Goal: Information Seeking & Learning: Learn about a topic

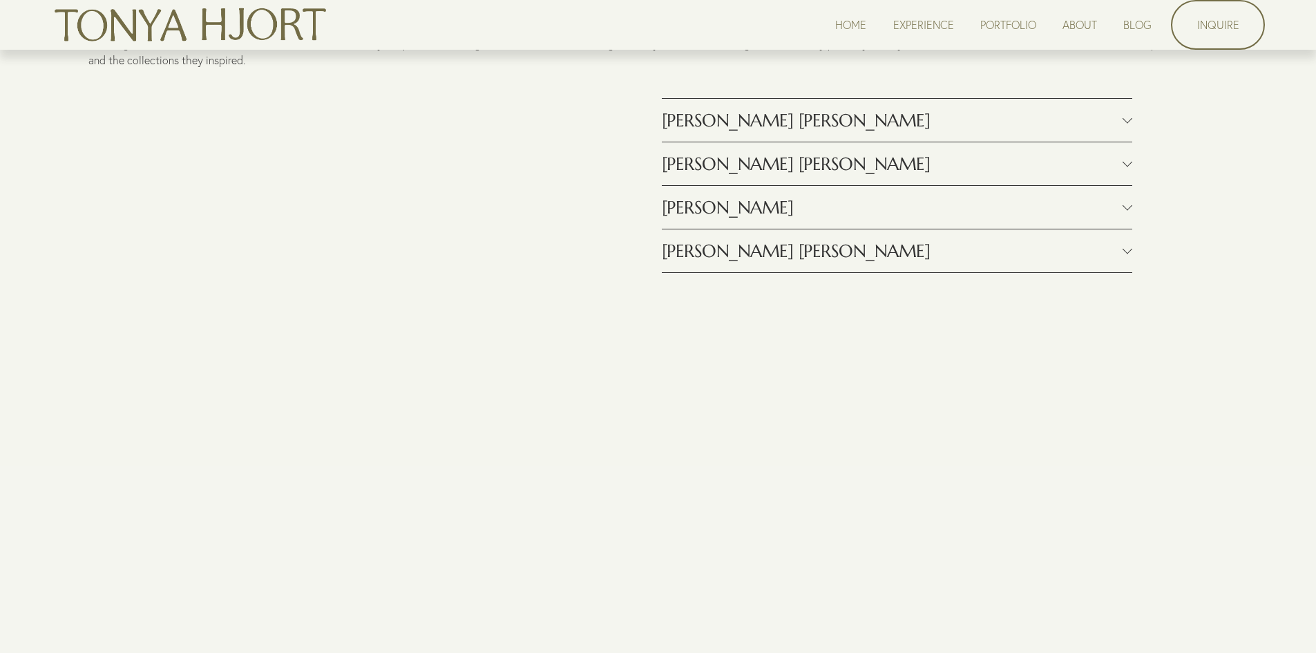
scroll to position [1450, 0]
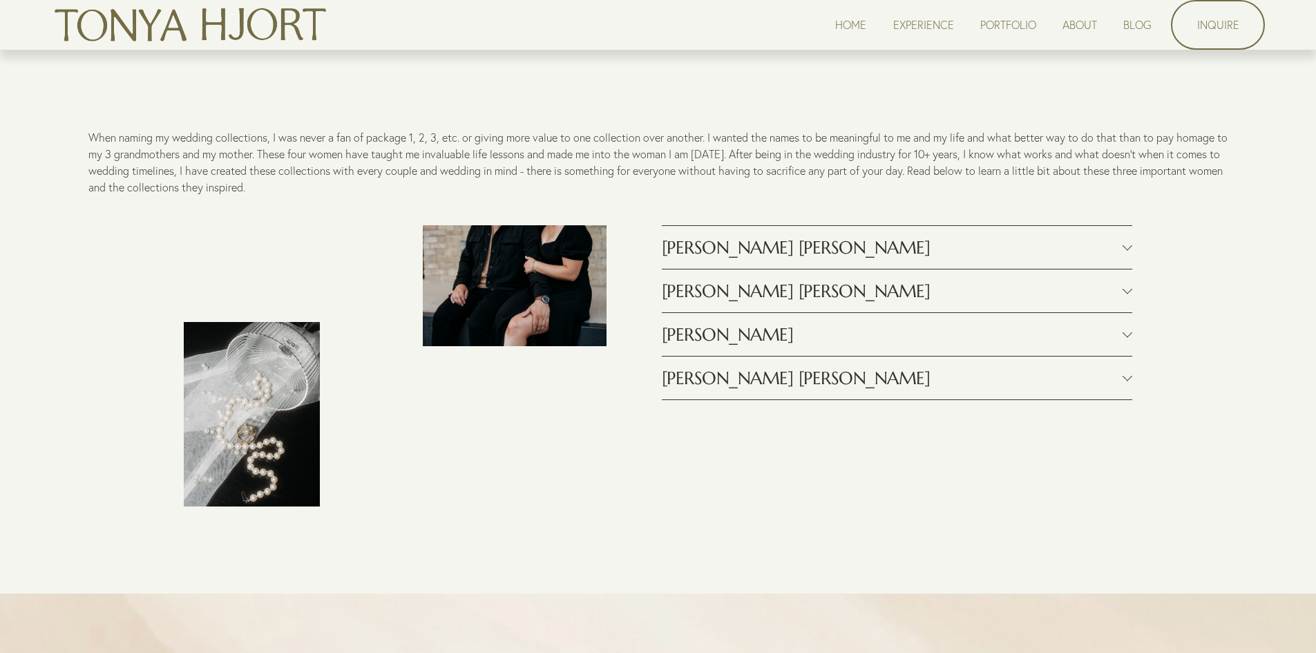
click at [737, 300] on span "[PERSON_NAME] [PERSON_NAME]" at bounding box center [892, 291] width 461 height 22
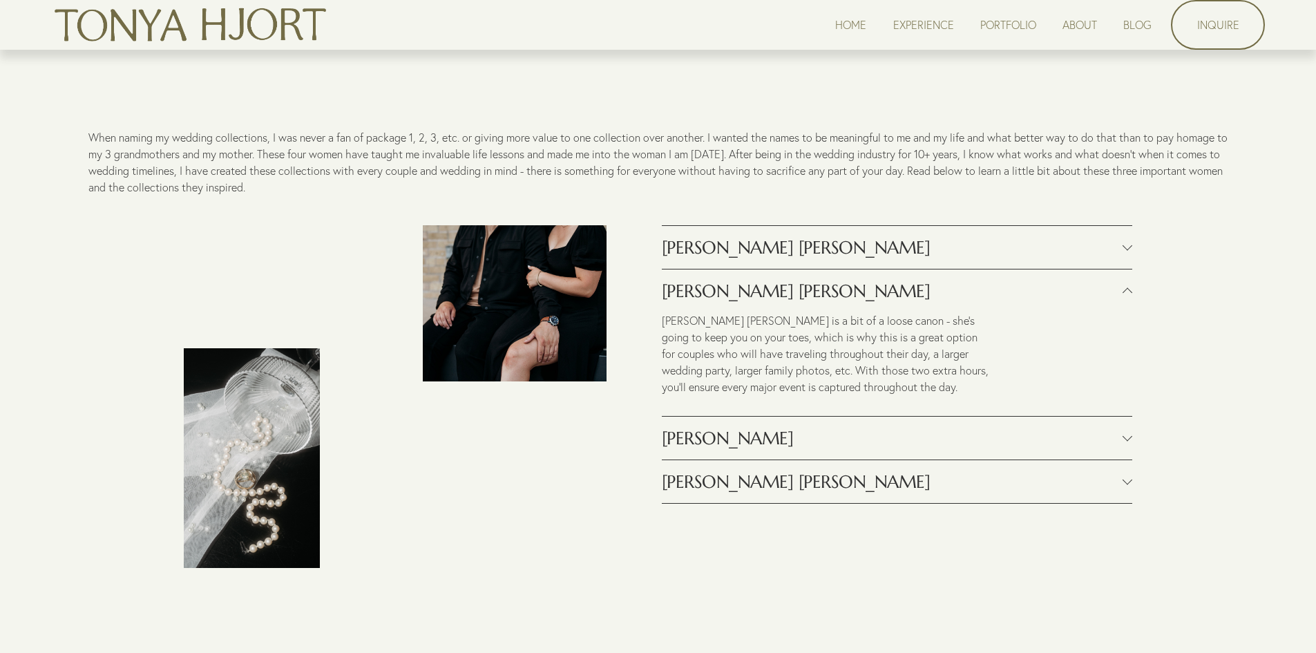
click at [759, 425] on button "[PERSON_NAME]" at bounding box center [897, 437] width 470 height 43
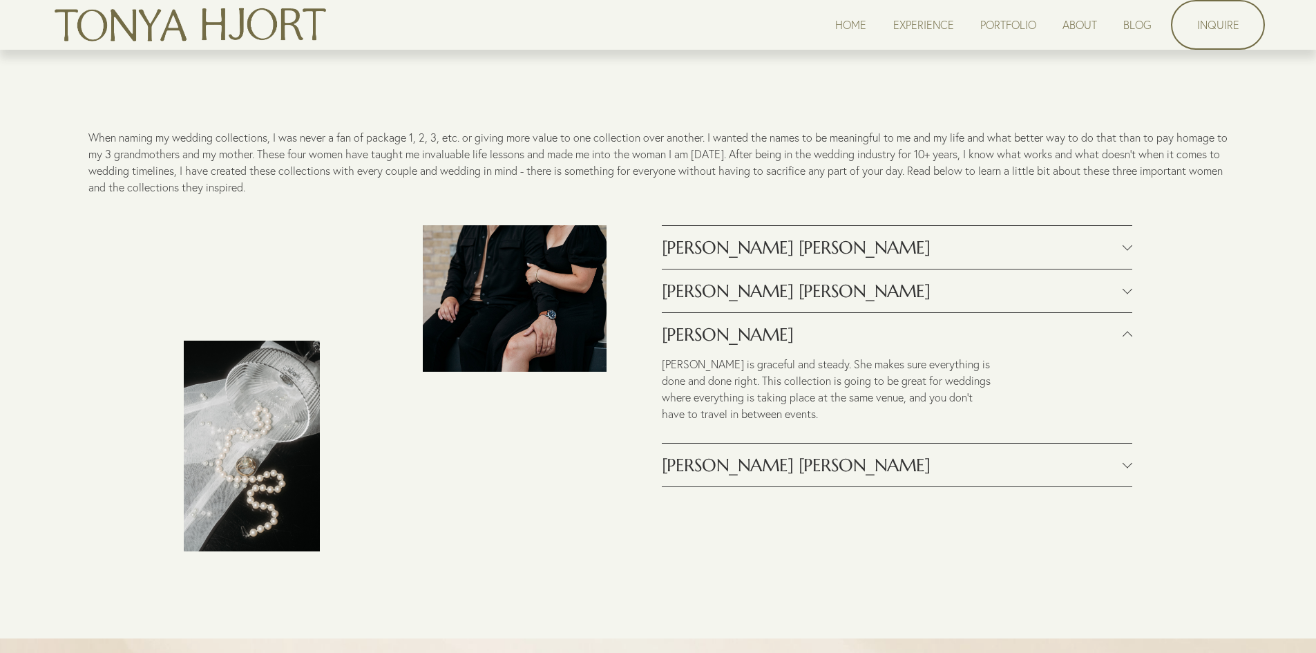
click at [770, 297] on span "[PERSON_NAME] [PERSON_NAME]" at bounding box center [892, 291] width 461 height 22
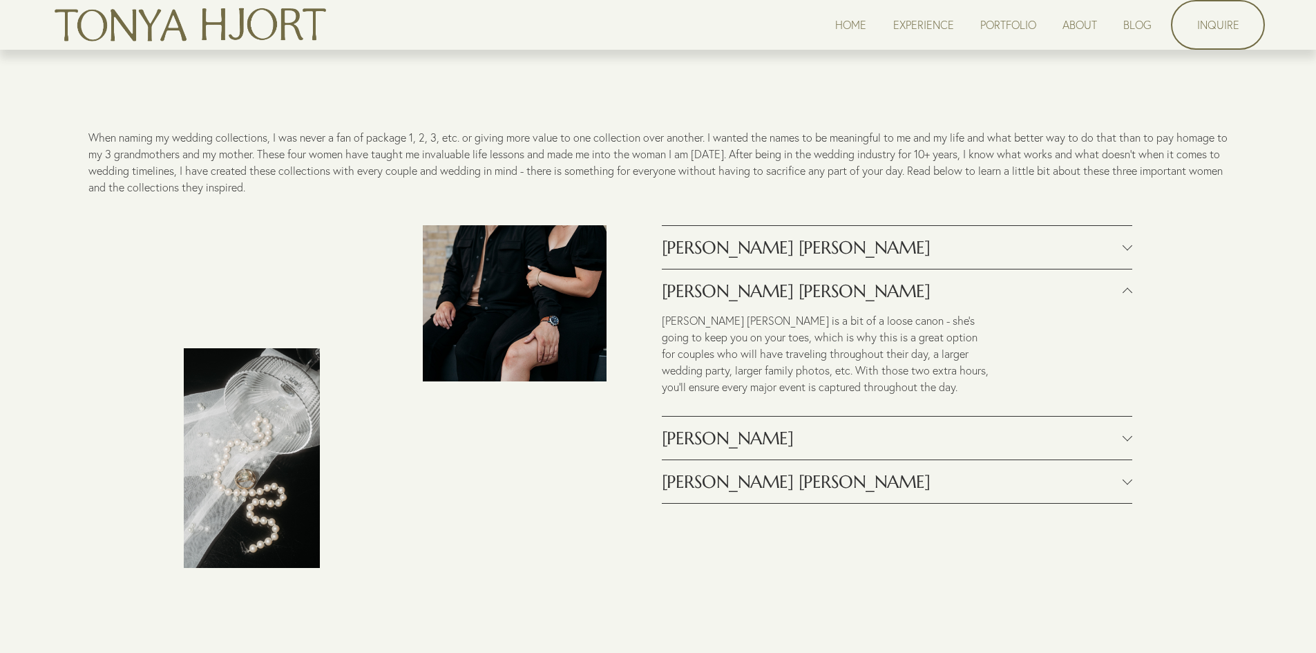
click at [776, 448] on span "[PERSON_NAME]" at bounding box center [892, 438] width 461 height 22
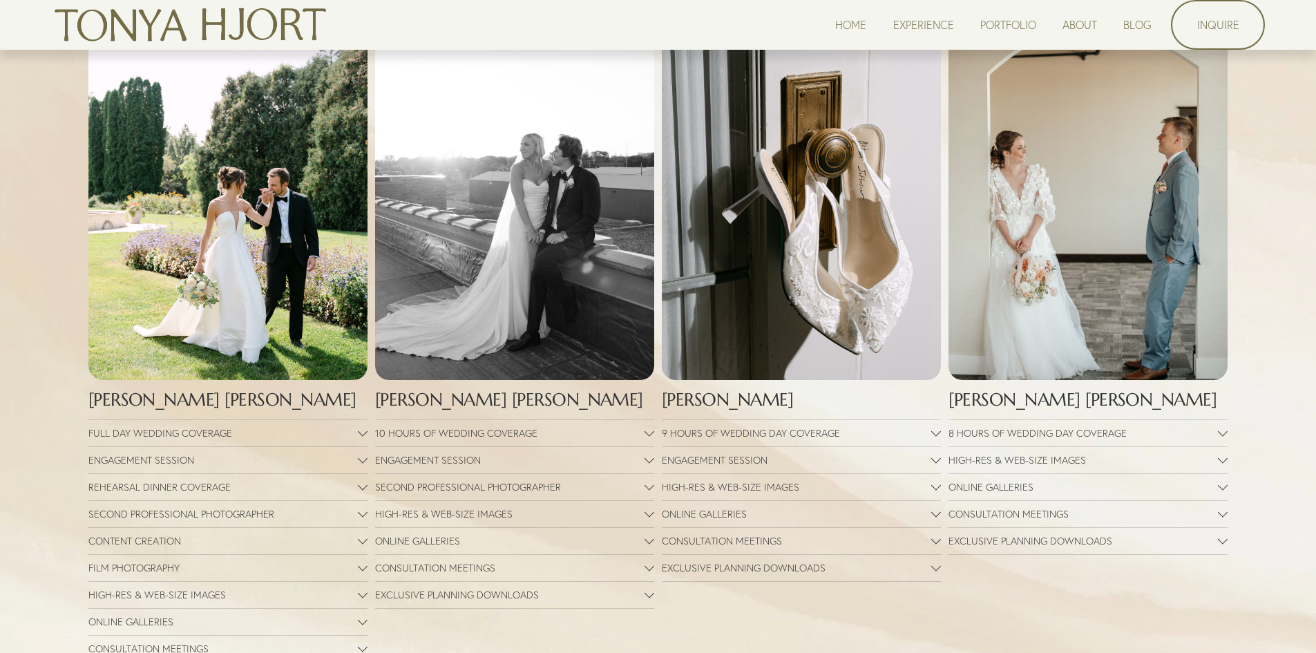
scroll to position [2279, 0]
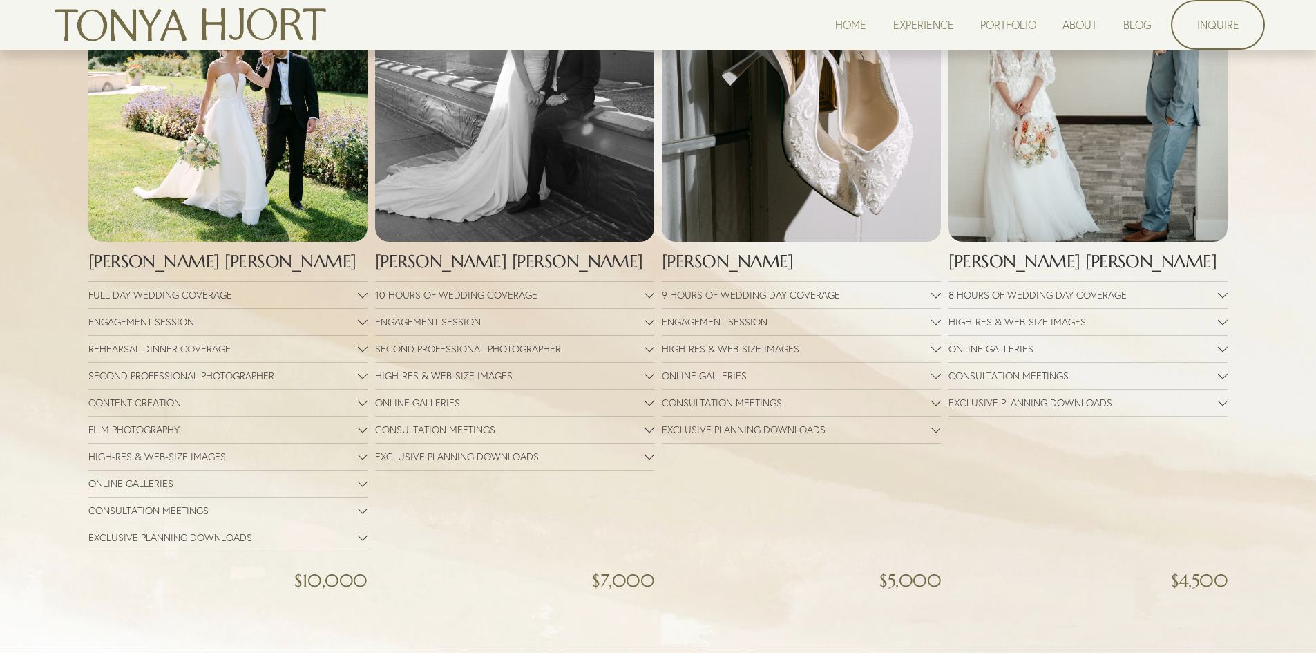
click at [613, 334] on button "ENGAGEMENT SESSION" at bounding box center [514, 322] width 279 height 26
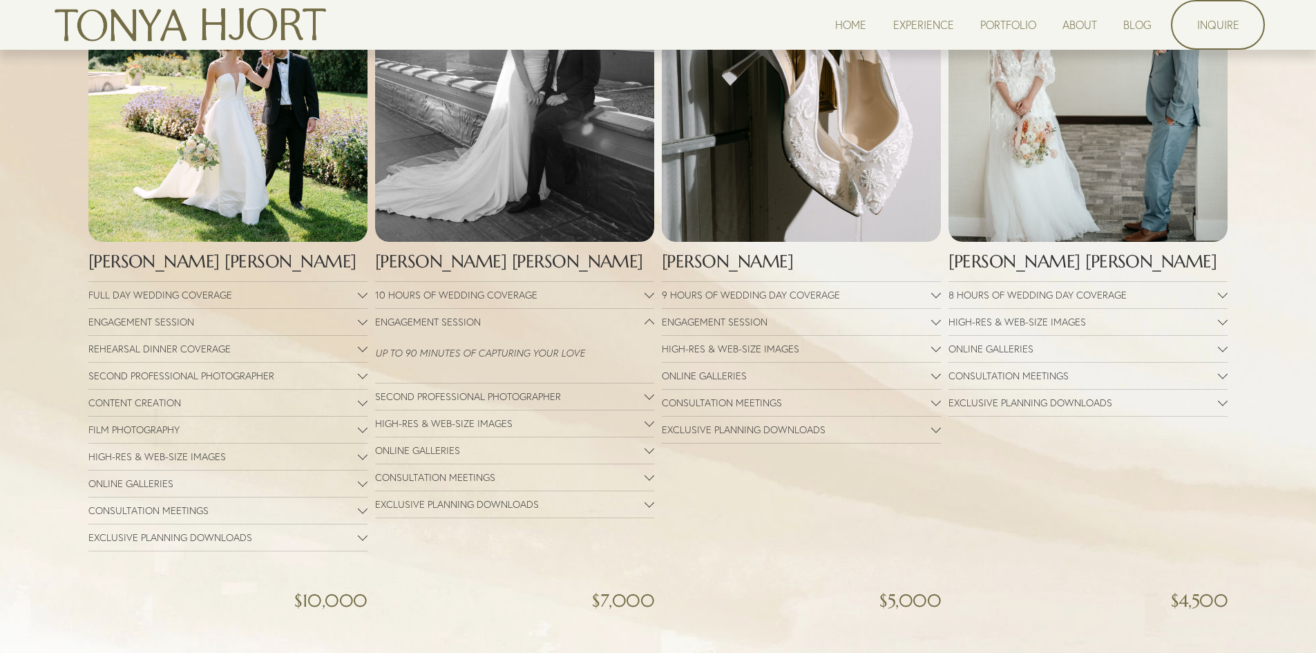
click at [613, 334] on button "ENGAGEMENT SESSION" at bounding box center [514, 322] width 279 height 26
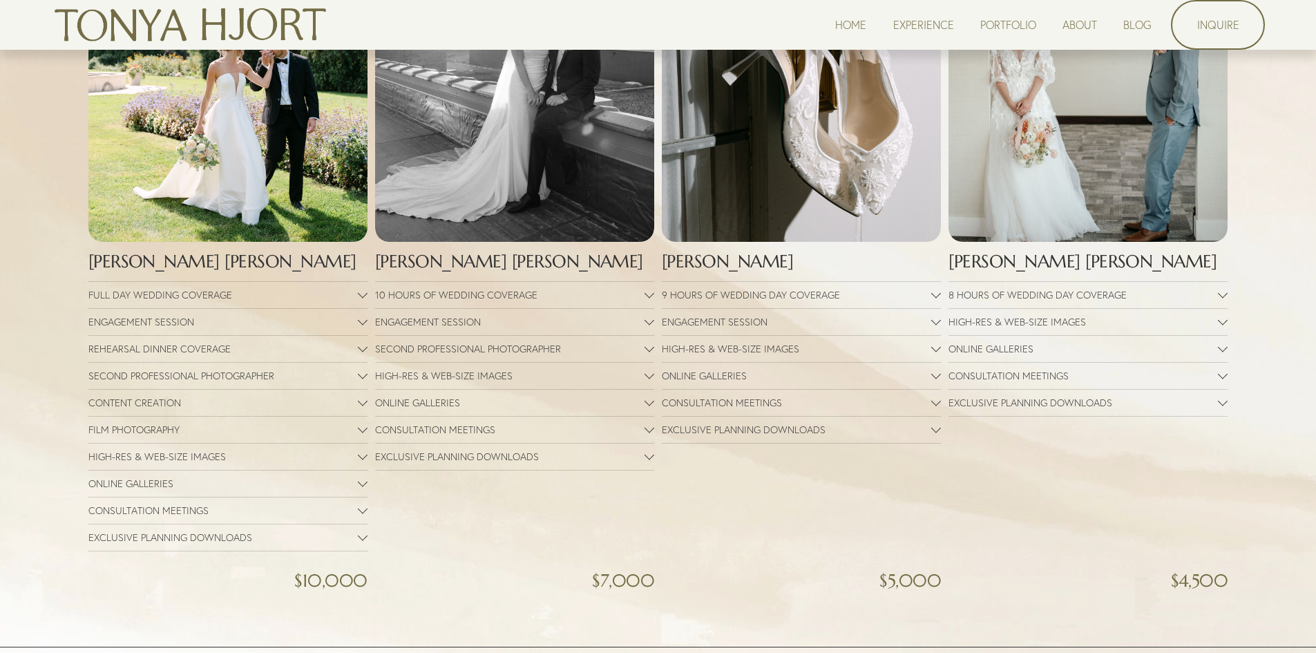
click at [602, 301] on span "10 HOURS OF WEDDING COVERAGE" at bounding box center [509, 295] width 269 height 12
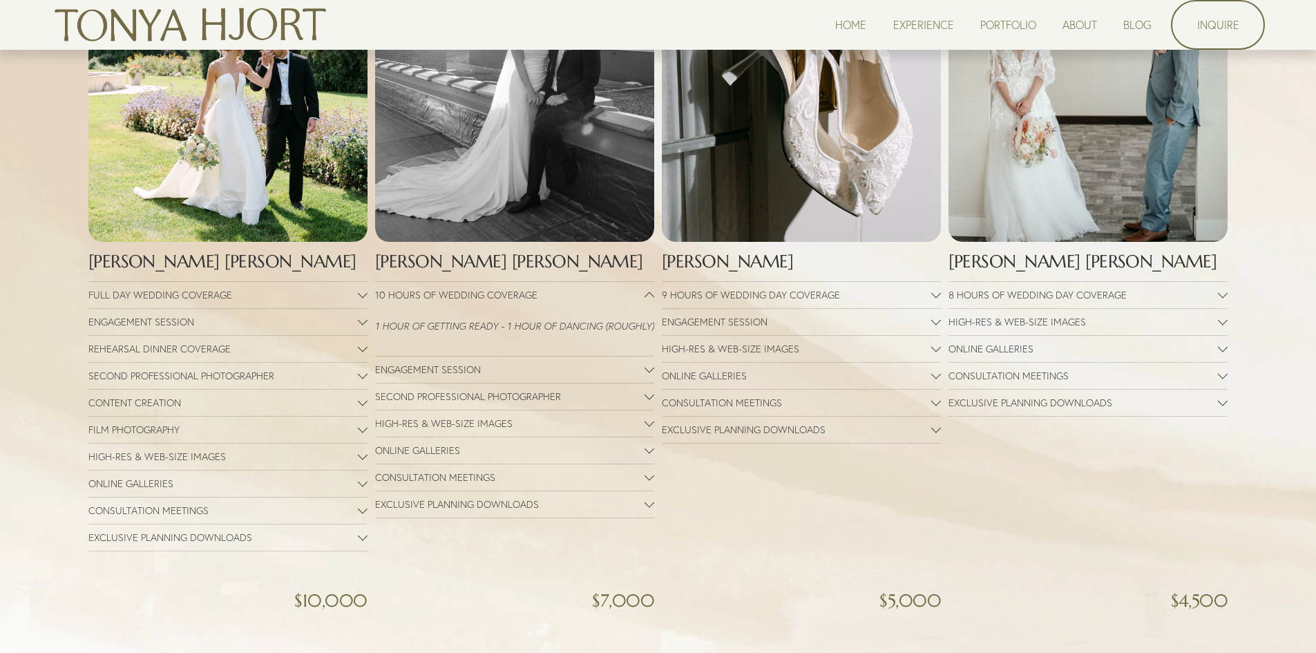
click at [602, 301] on span "10 HOURS OF WEDDING COVERAGE" at bounding box center [509, 295] width 269 height 12
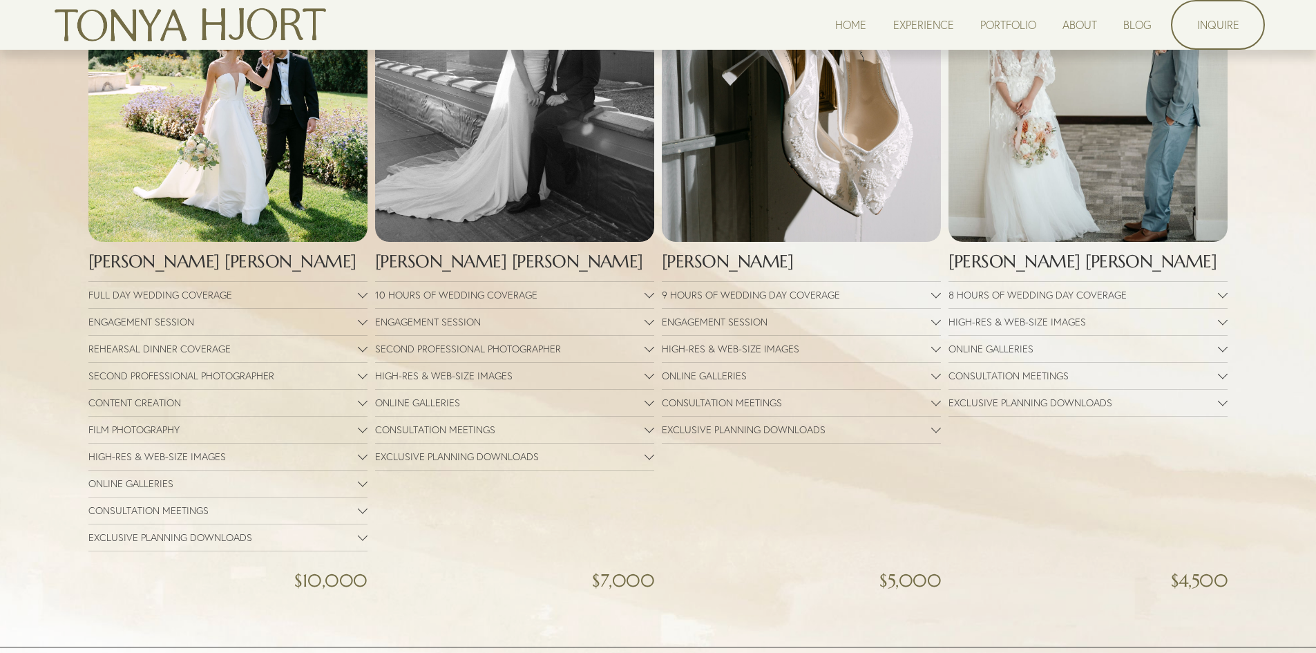
click at [601, 328] on span "ENGAGEMENT SESSION" at bounding box center [509, 322] width 269 height 12
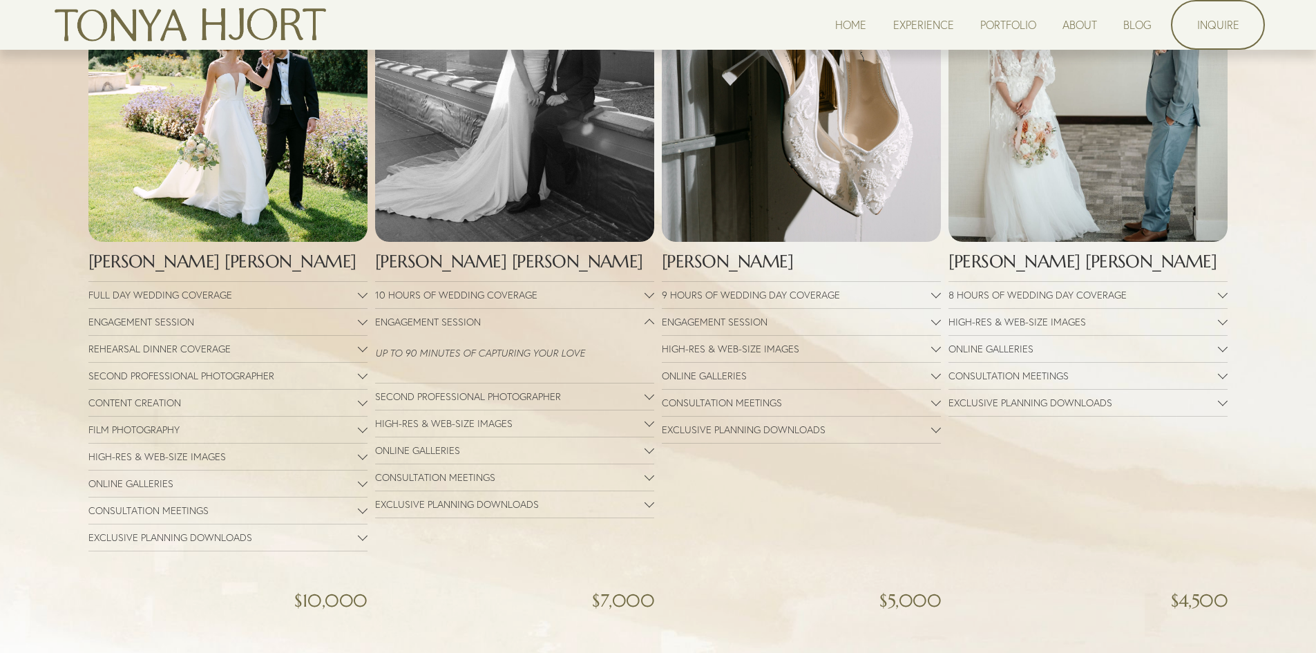
click at [589, 328] on span "ENGAGEMENT SESSION" at bounding box center [509, 322] width 269 height 12
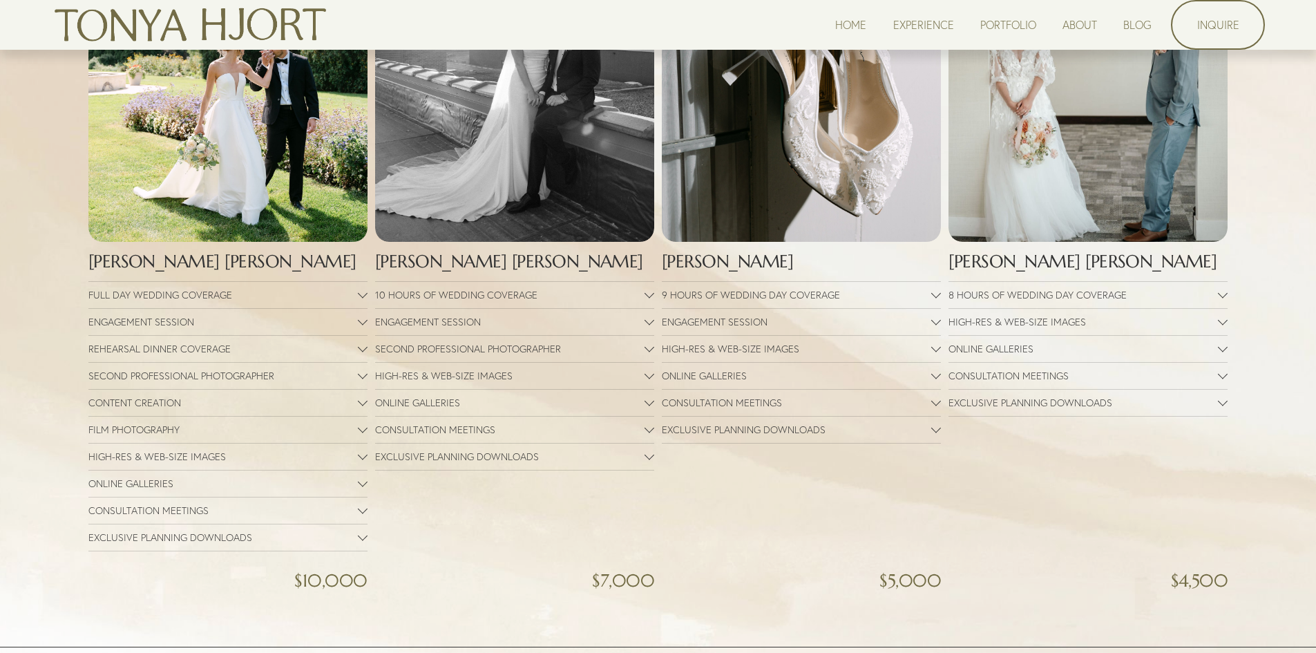
click at [597, 341] on button "SECOND PROFESSIONAL PHOTOGRAPHER" at bounding box center [514, 349] width 279 height 26
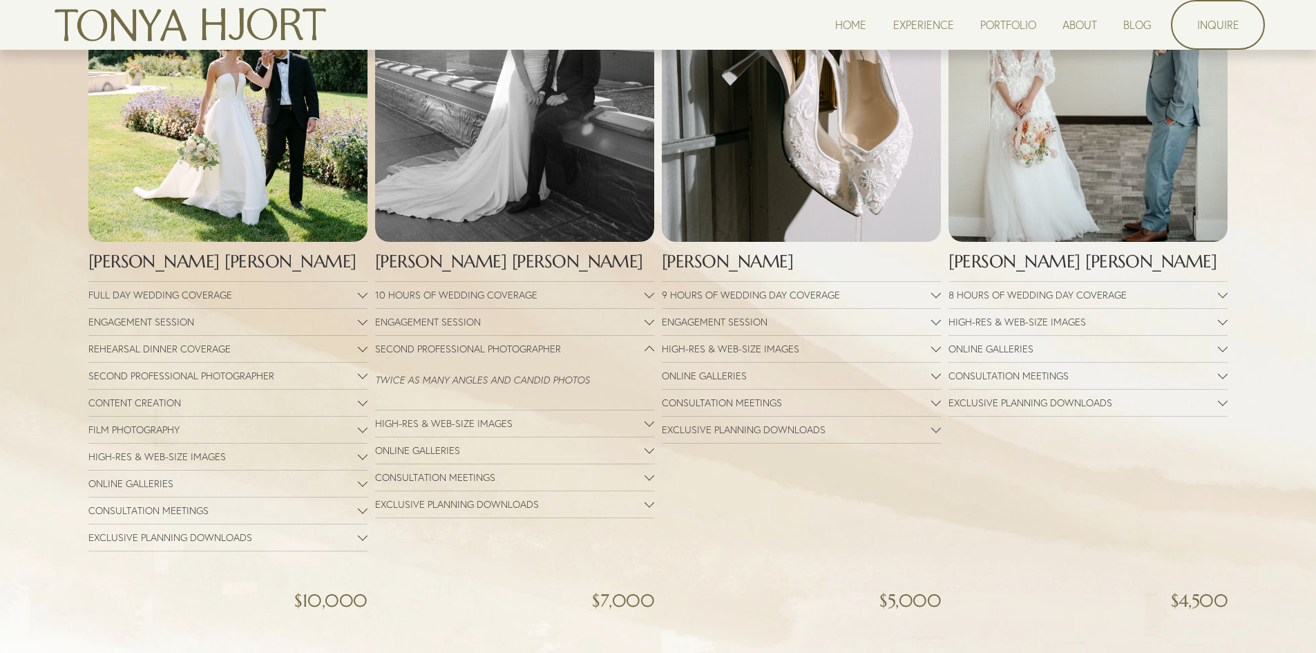
click at [597, 341] on button "SECOND PROFESSIONAL PHOTOGRAPHER" at bounding box center [514, 349] width 279 height 26
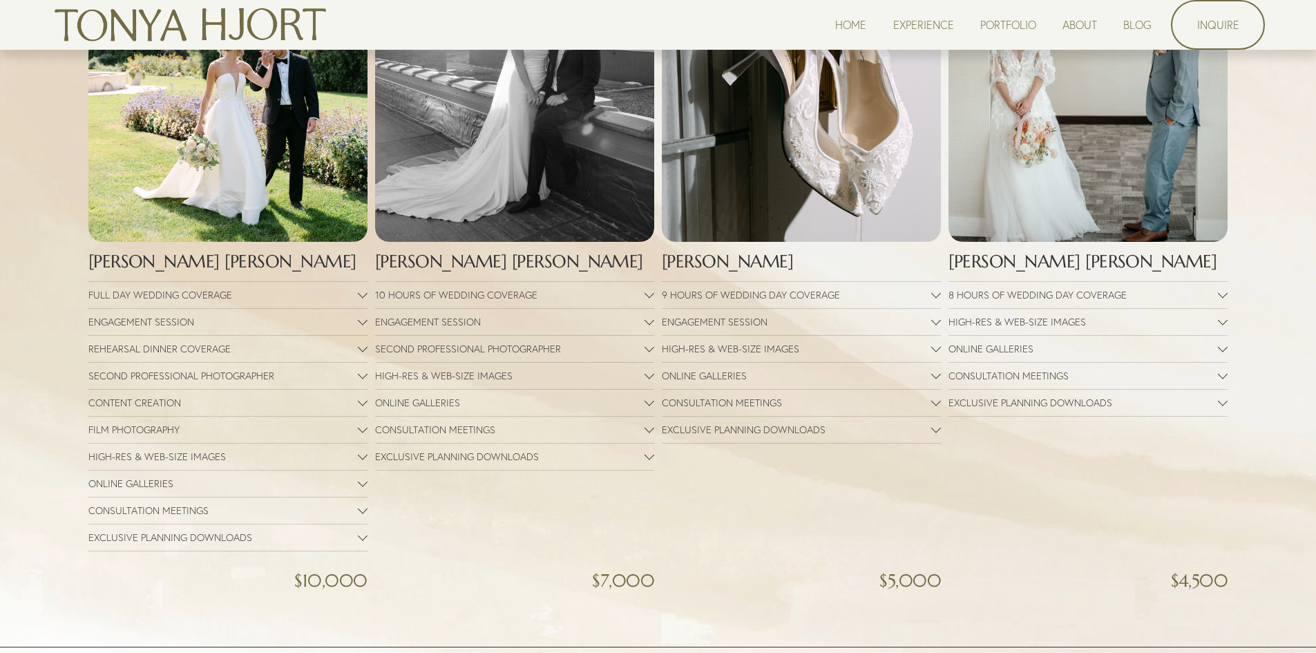
click at [597, 341] on button "SECOND PROFESSIONAL PHOTOGRAPHER" at bounding box center [514, 349] width 279 height 26
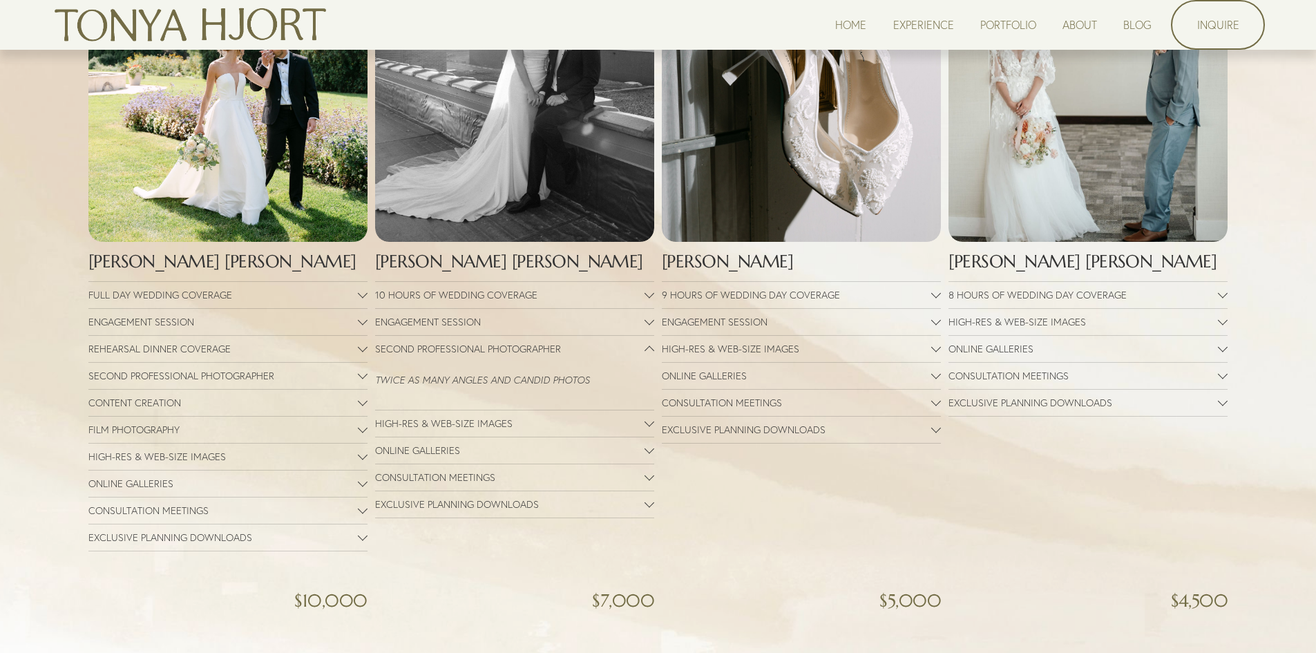
click at [597, 341] on button "SECOND PROFESSIONAL PHOTOGRAPHER" at bounding box center [514, 349] width 279 height 26
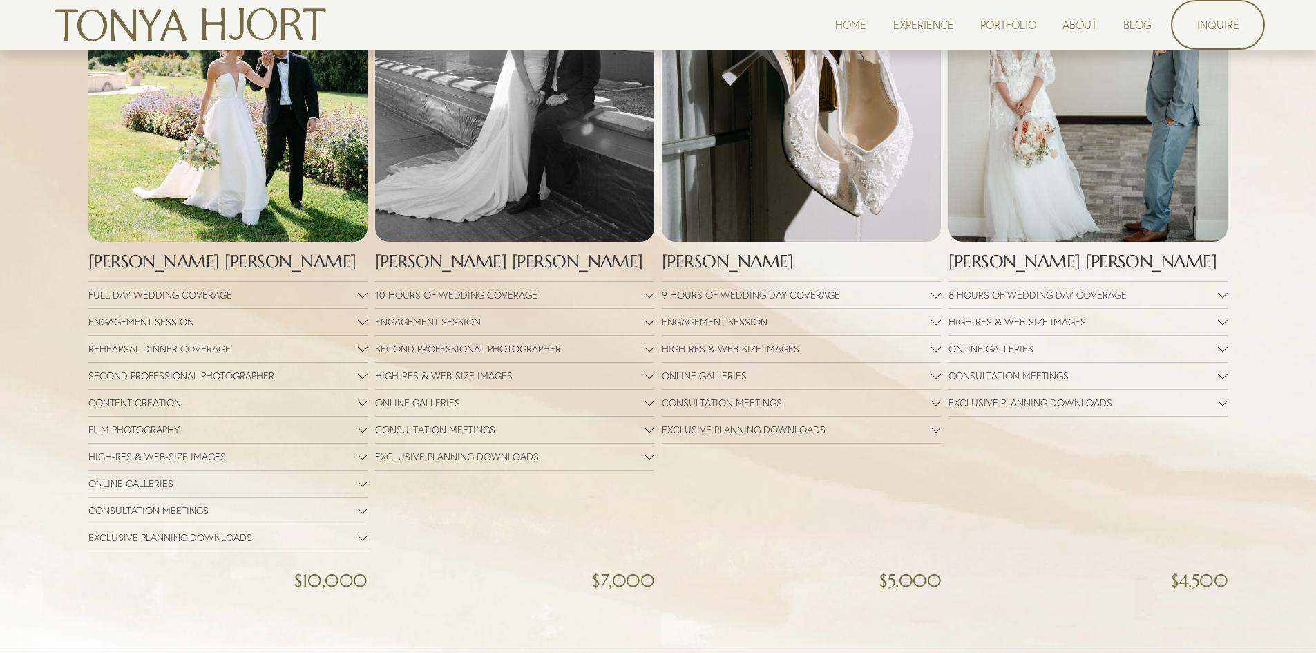
click at [496, 409] on span "ONLINE GALLERIES" at bounding box center [509, 402] width 269 height 12
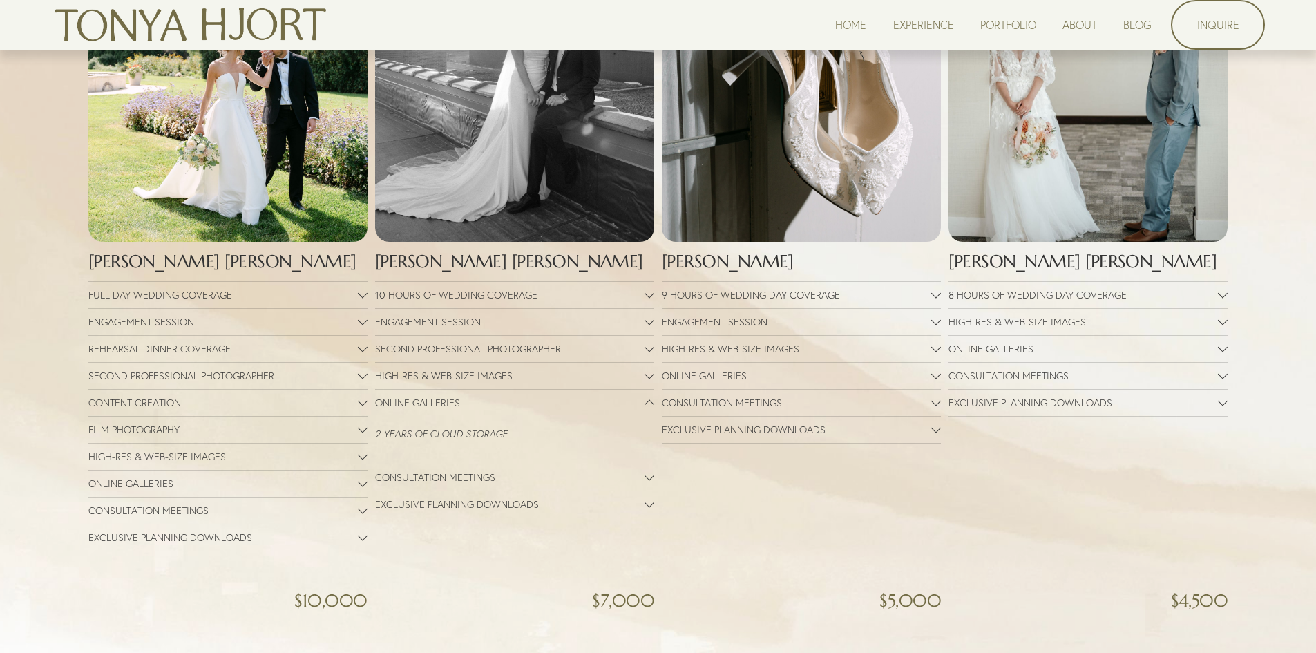
click at [496, 409] on span "ONLINE GALLERIES" at bounding box center [509, 402] width 269 height 12
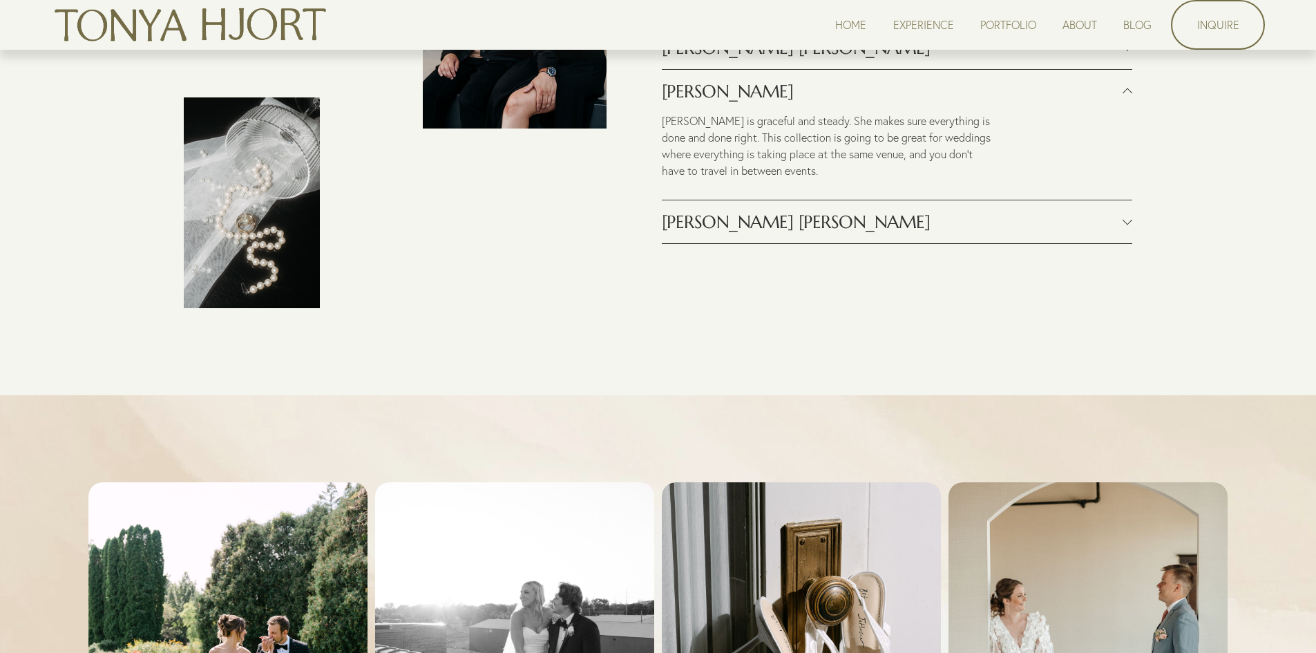
scroll to position [1589, 0]
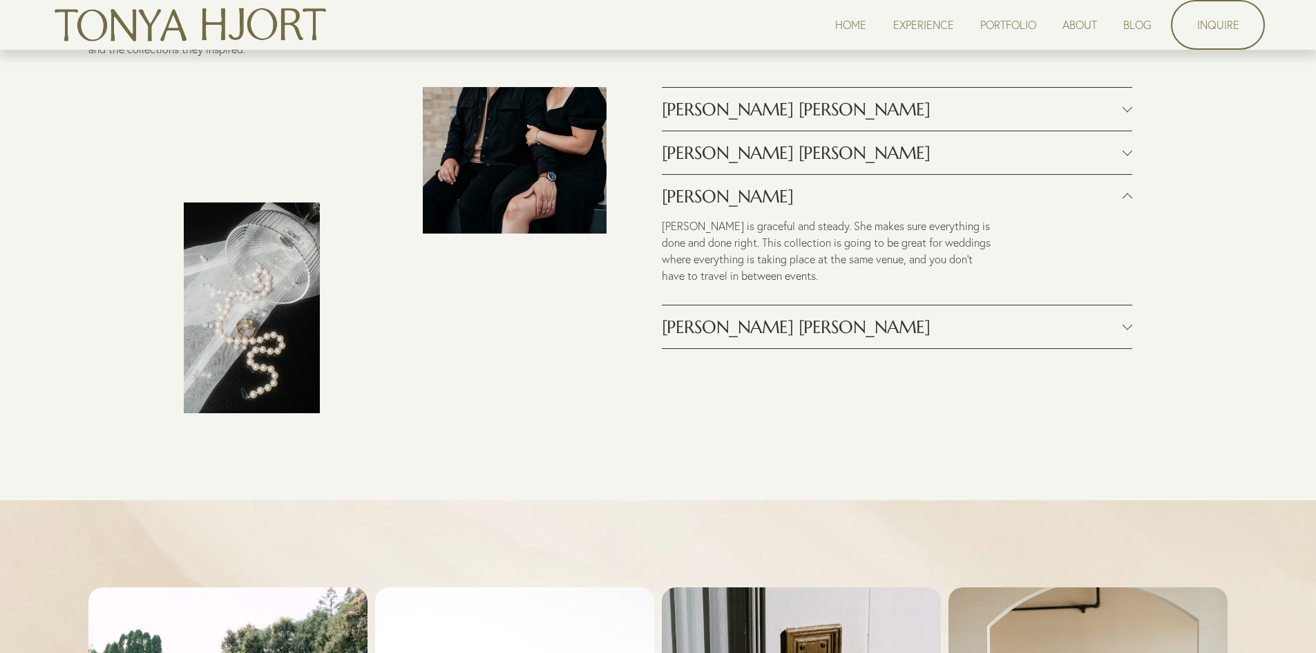
click at [707, 324] on span "[PERSON_NAME] [PERSON_NAME]" at bounding box center [892, 327] width 461 height 22
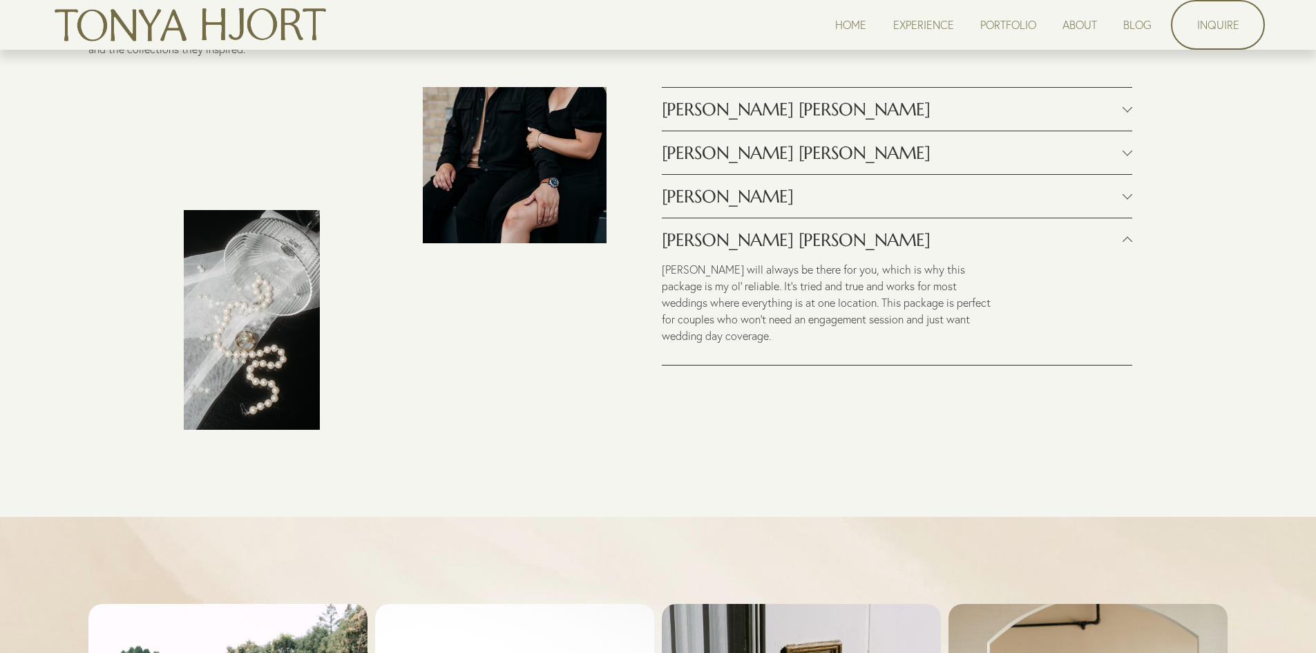
click at [737, 251] on span "[PERSON_NAME] [PERSON_NAME]" at bounding box center [892, 240] width 461 height 22
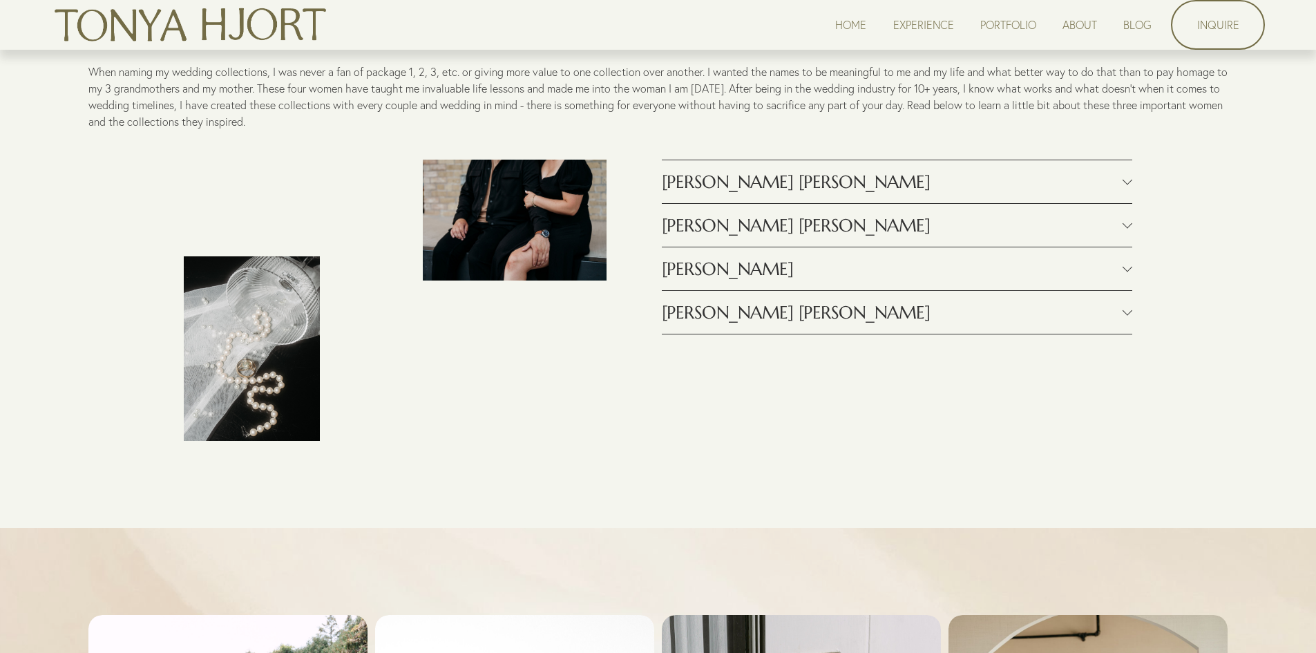
scroll to position [1450, 0]
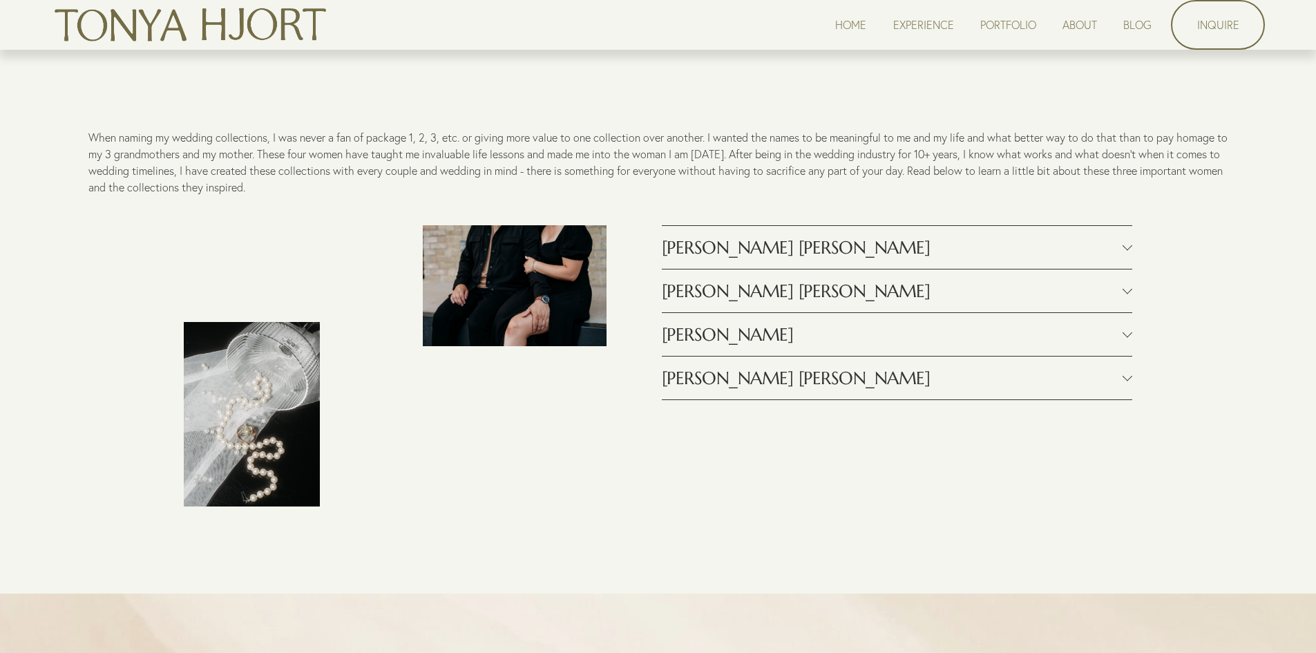
click at [727, 286] on span "[PERSON_NAME] [PERSON_NAME]" at bounding box center [892, 291] width 461 height 22
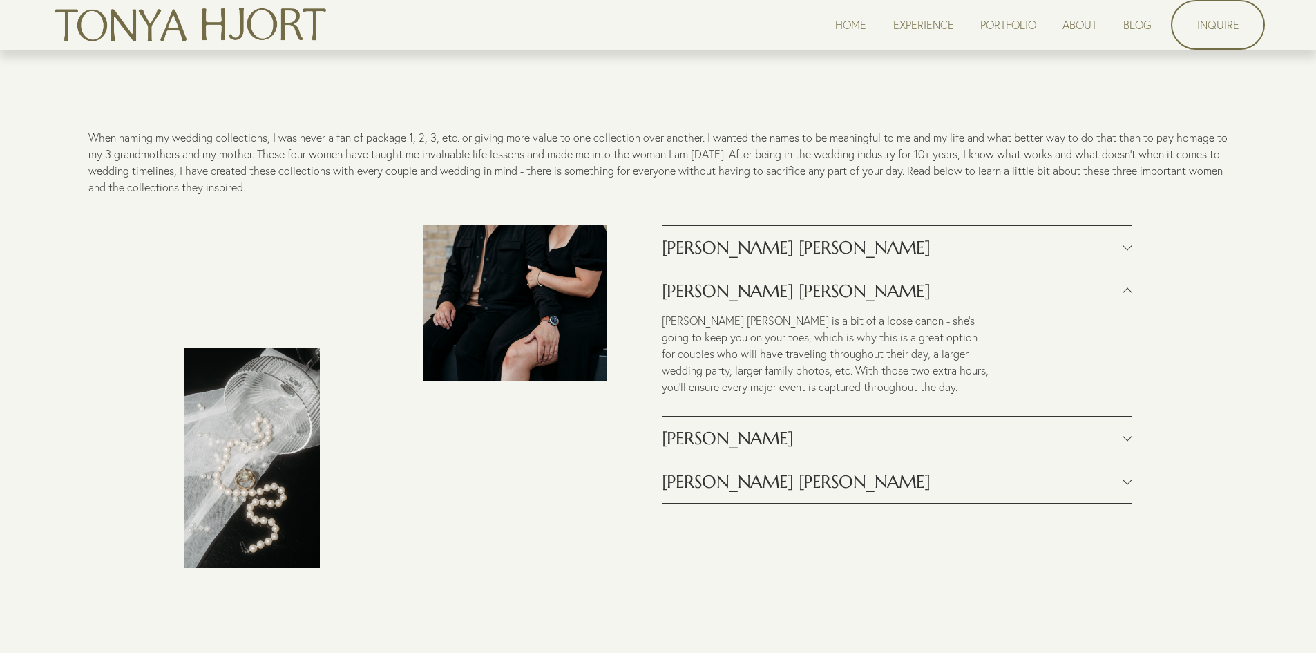
click at [697, 443] on span "[PERSON_NAME]" at bounding box center [892, 438] width 461 height 22
